Goal: Task Accomplishment & Management: Use online tool/utility

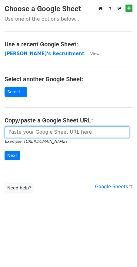
click at [24, 134] on input "url" at bounding box center [67, 133] width 125 height 12
paste input "hollieslook@hotmail.com barberjrose@gmail.com matoastie@gmail.com talent@glazed…"
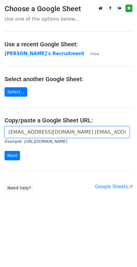
scroll to position [0, 990]
type input "hollieslook@hotmail.com barberjrose@gmail.com matoastie@gmail.com talent@glazed…"
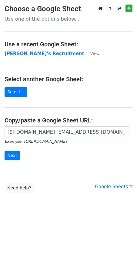
scroll to position [0, 0]
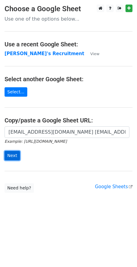
click at [11, 155] on input "Next" at bounding box center [12, 155] width 15 height 9
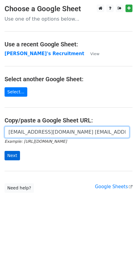
scroll to position [0, 990]
click at [47, 134] on input "hollieslook@hotmail.com barberjrose@gmail.com matoastie@gmail.com talent@glazed…" at bounding box center [67, 133] width 125 height 12
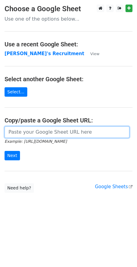
scroll to position [0, 0]
click at [67, 133] on input "url" at bounding box center [67, 133] width 125 height 12
paste input "https://docs.google.com/spreadsheets/d/1Cr9APMfEyBzomlp0d5nIDRAmjV2mnvwC1MH092O…"
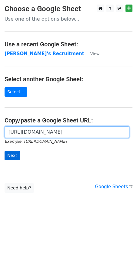
type input "https://docs.google.com/spreadsheets/d/1Cr9APMfEyBzomlp0d5nIDRAmjV2mnvwC1MH092O…"
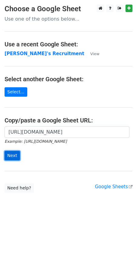
click at [12, 153] on input "Next" at bounding box center [12, 155] width 15 height 9
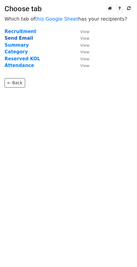
click at [10, 39] on strong "Send Email" at bounding box center [19, 38] width 29 height 5
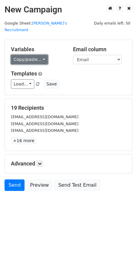
click at [43, 55] on link "Copy/paste..." at bounding box center [29, 59] width 37 height 9
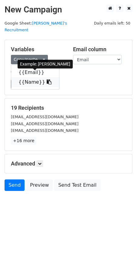
click at [47, 80] on icon at bounding box center [49, 82] width 5 height 5
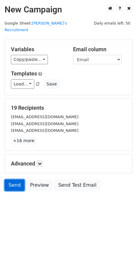
click at [17, 180] on link "Send" at bounding box center [15, 186] width 20 height 12
